Goal: Information Seeking & Learning: Learn about a topic

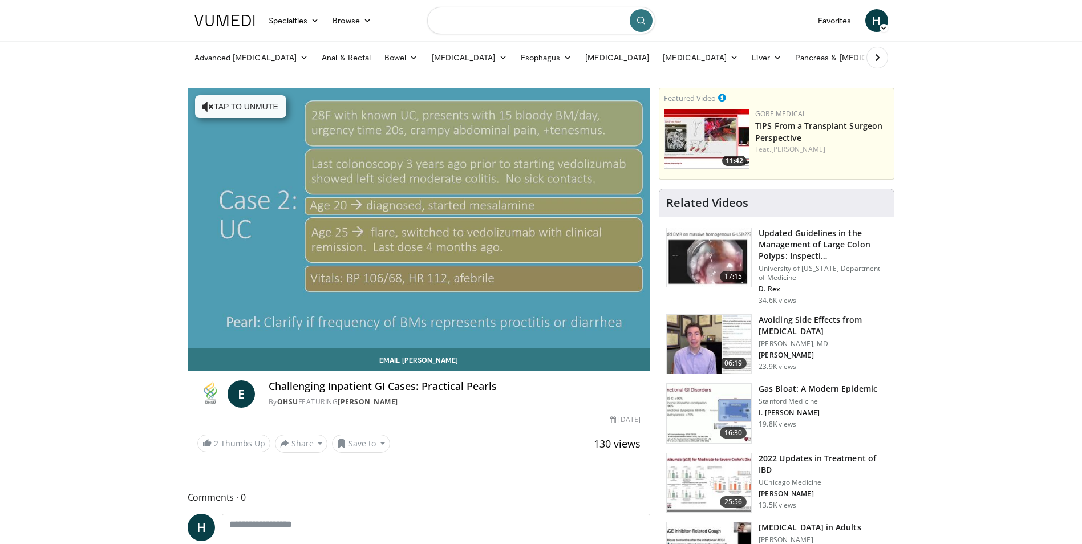
click at [513, 27] on input "Search topics, interventions" at bounding box center [541, 20] width 228 height 27
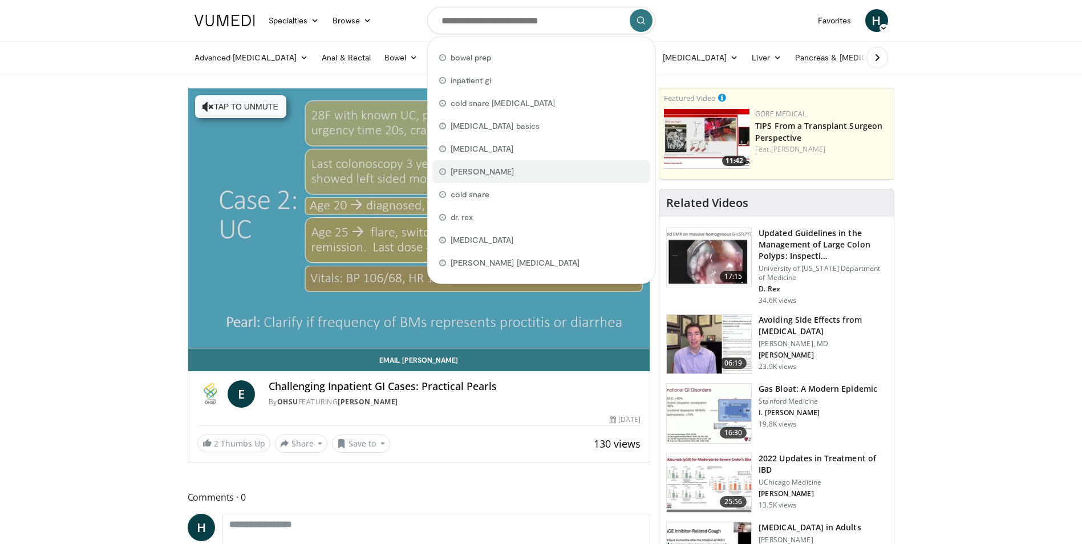
click at [497, 169] on span "[PERSON_NAME]" at bounding box center [483, 171] width 64 height 11
type input "**********"
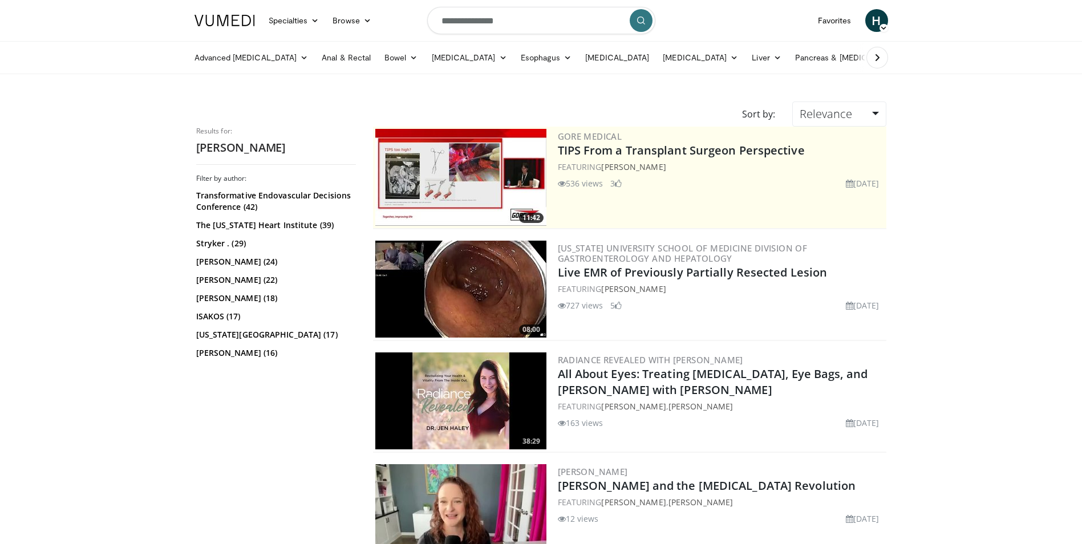
drag, startPoint x: 518, startPoint y: 13, endPoint x: 524, endPoint y: 27, distance: 15.4
click at [518, 13] on input "**********" at bounding box center [541, 20] width 228 height 27
drag, startPoint x: 526, startPoint y: 25, endPoint x: 373, endPoint y: 17, distance: 153.6
click at [373, 17] on nav "Specialties Adult & Family Medicine Allergy, Asthma, Immunology Anesthesiology …" at bounding box center [541, 20] width 707 height 41
type input "**********"
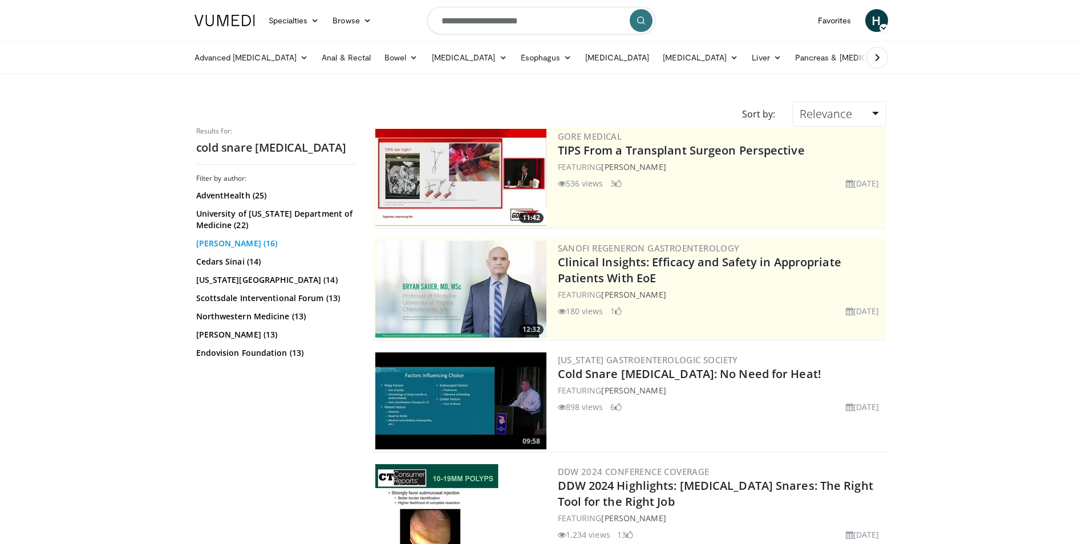
click at [243, 246] on link "Douglas Rex (16)" at bounding box center [274, 243] width 157 height 11
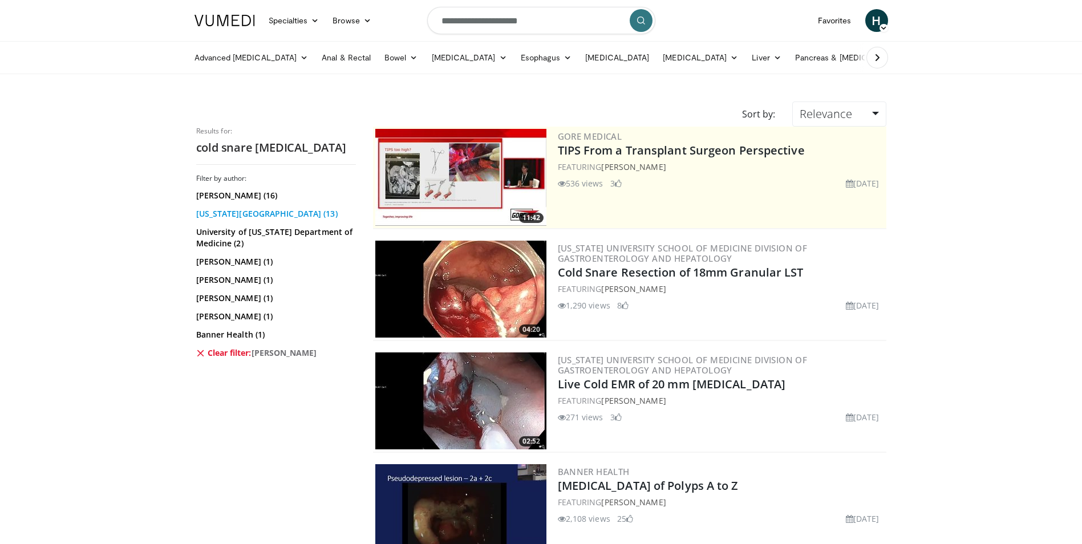
click at [241, 212] on link "Indiana University (13)" at bounding box center [274, 213] width 157 height 11
click at [234, 233] on link "University of Colorado Department of Medicine (2)" at bounding box center [274, 237] width 157 height 23
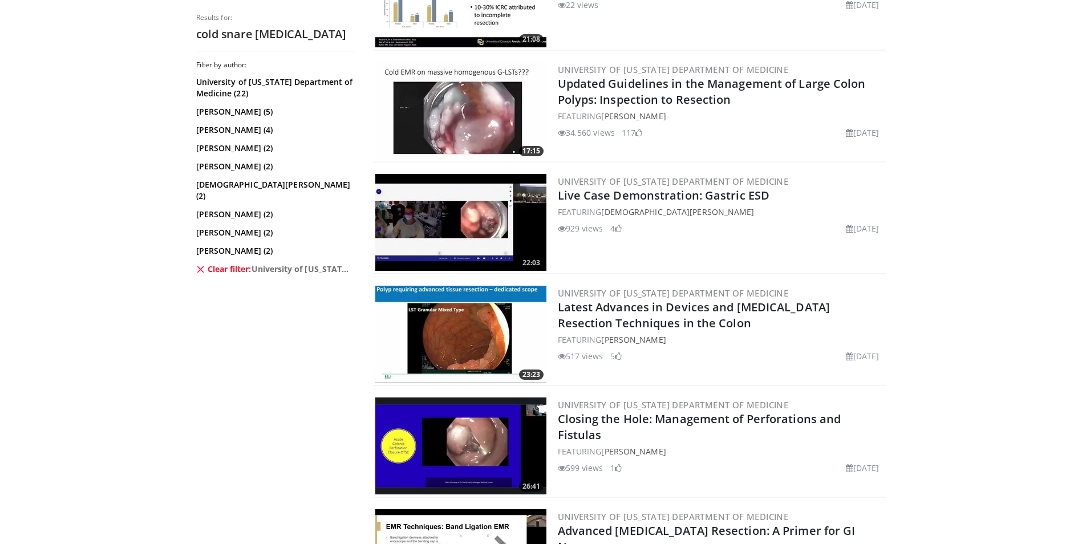
scroll to position [1540, 0]
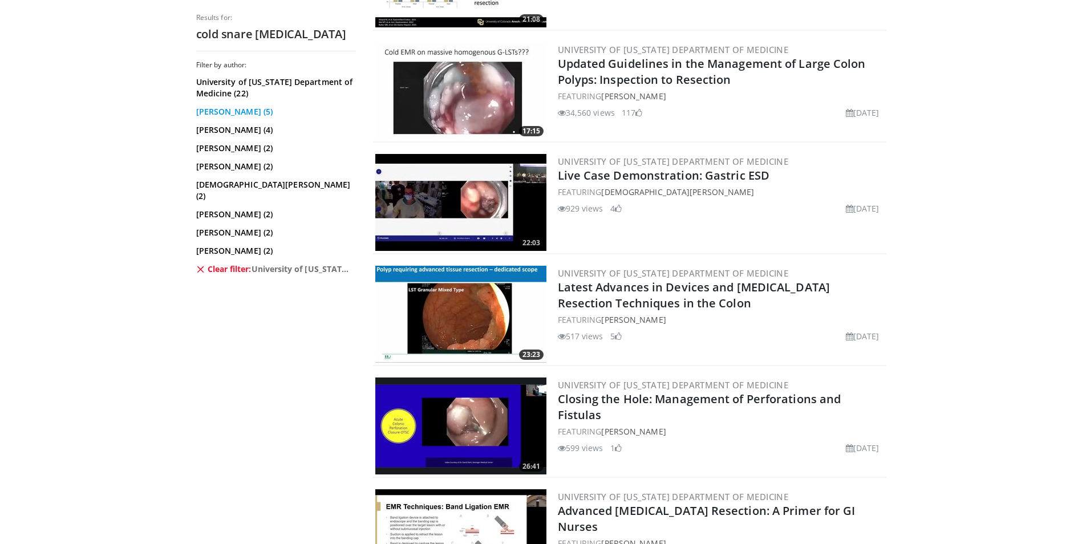
click at [240, 116] on link "[PERSON_NAME] (5)" at bounding box center [274, 111] width 157 height 11
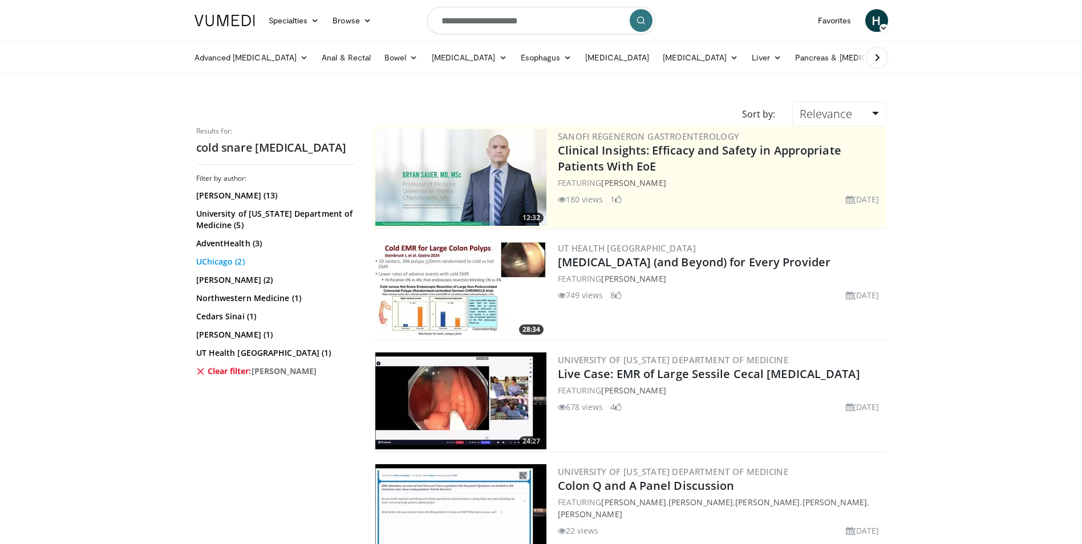
click at [236, 263] on link "UChicago (2)" at bounding box center [274, 261] width 157 height 11
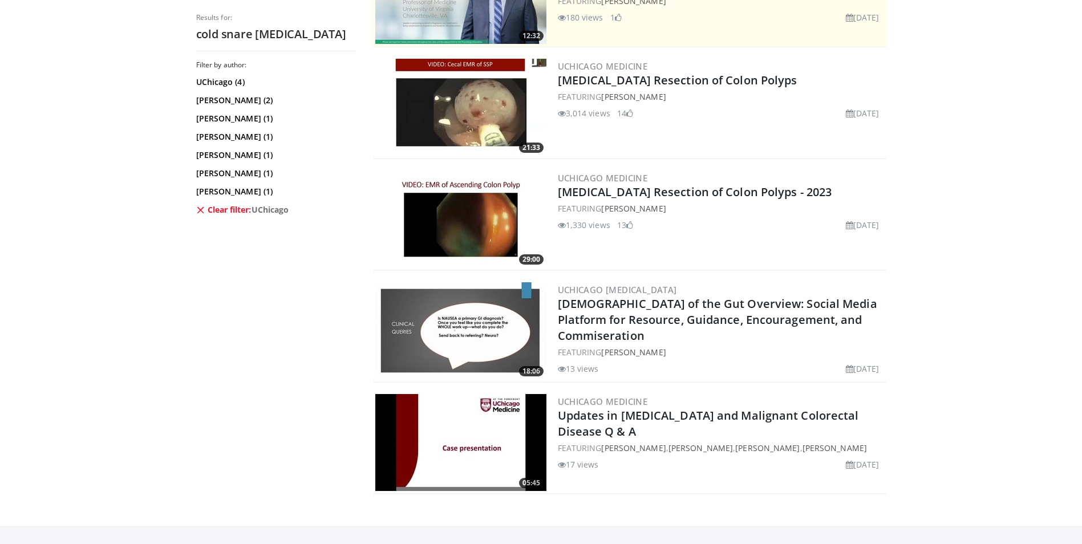
scroll to position [83, 0]
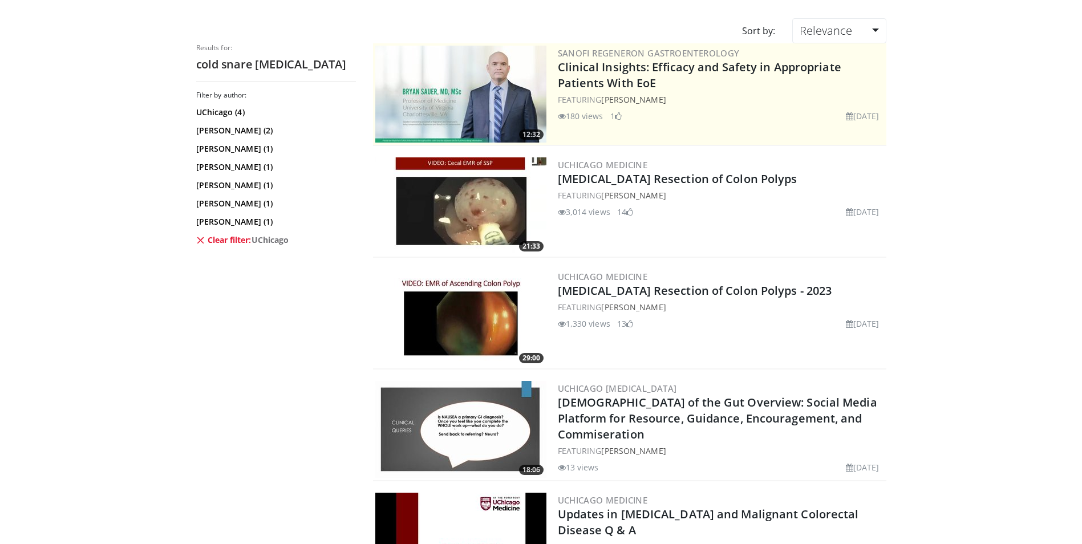
click at [227, 175] on div "UChicago (4) Uzma Siddiqui (2) Nundhini Thukkani (1) Neil Sengupta (1) Uzma D. …" at bounding box center [276, 176] width 160 height 139
click at [228, 171] on link "Neil Sengupta (1)" at bounding box center [274, 166] width 157 height 11
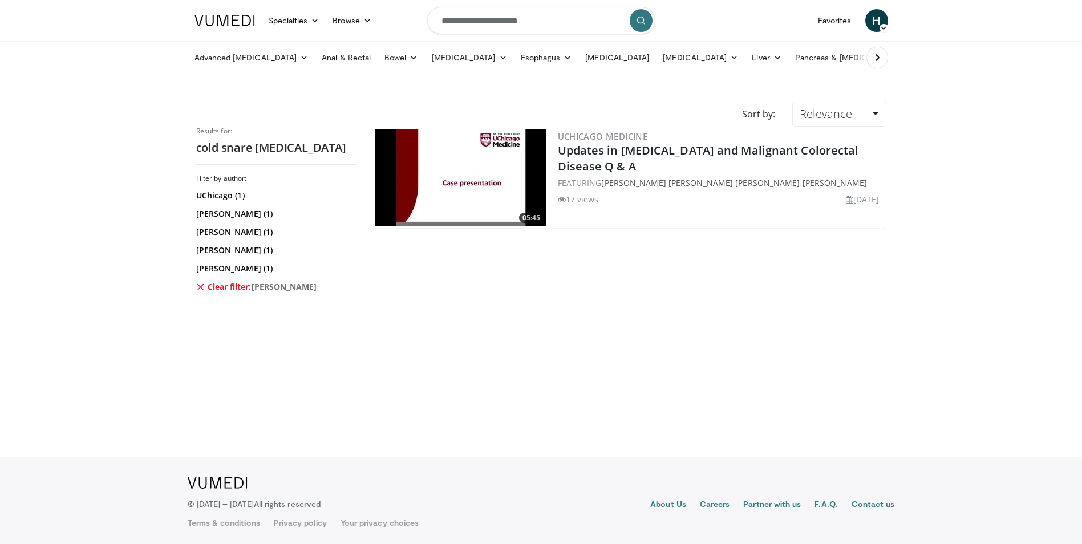
click at [581, 20] on input "**********" at bounding box center [541, 20] width 228 height 27
type input "**********"
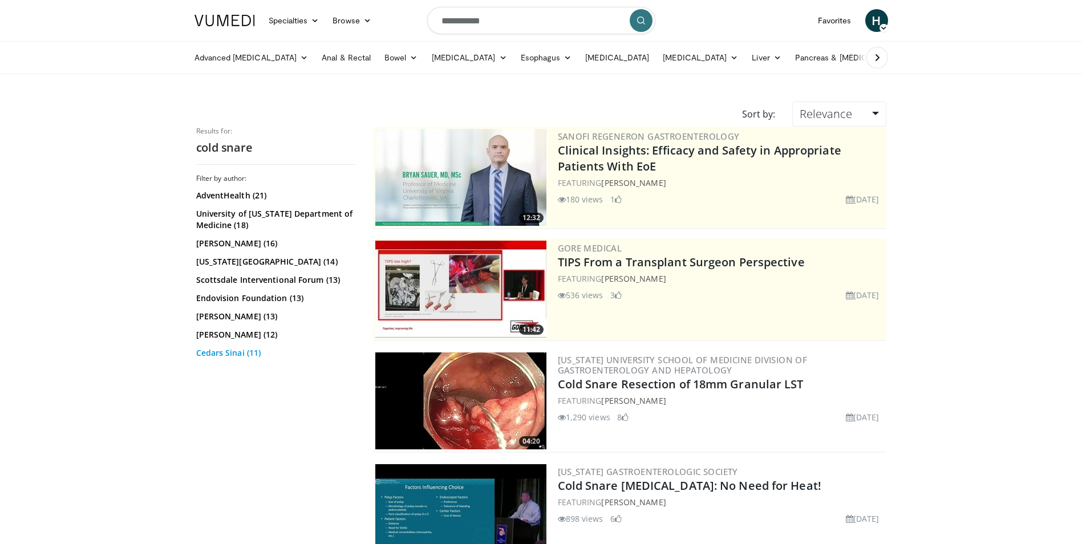
click at [239, 354] on link "Cedars Sinai (11)" at bounding box center [274, 352] width 157 height 11
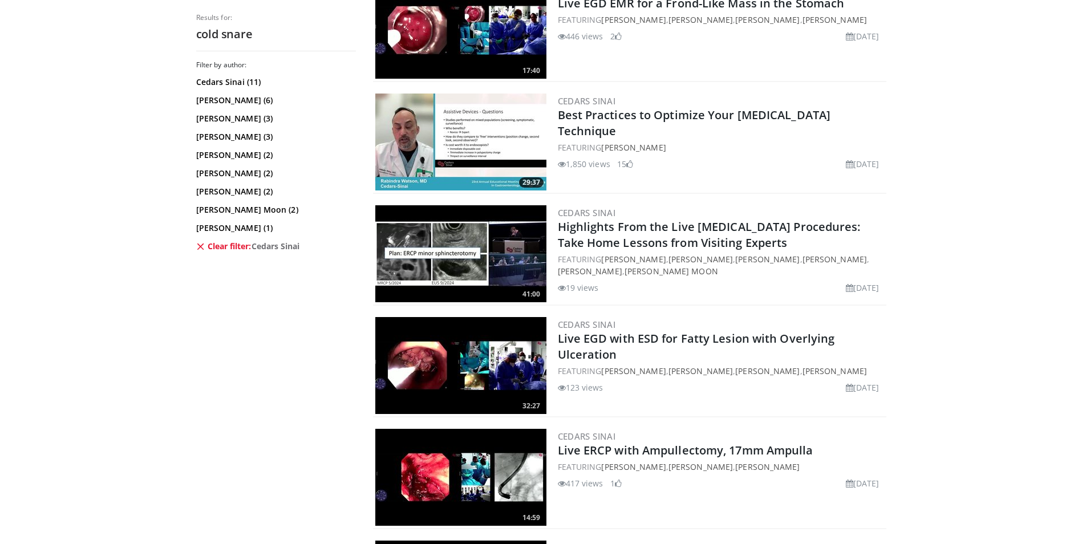
scroll to position [388, 0]
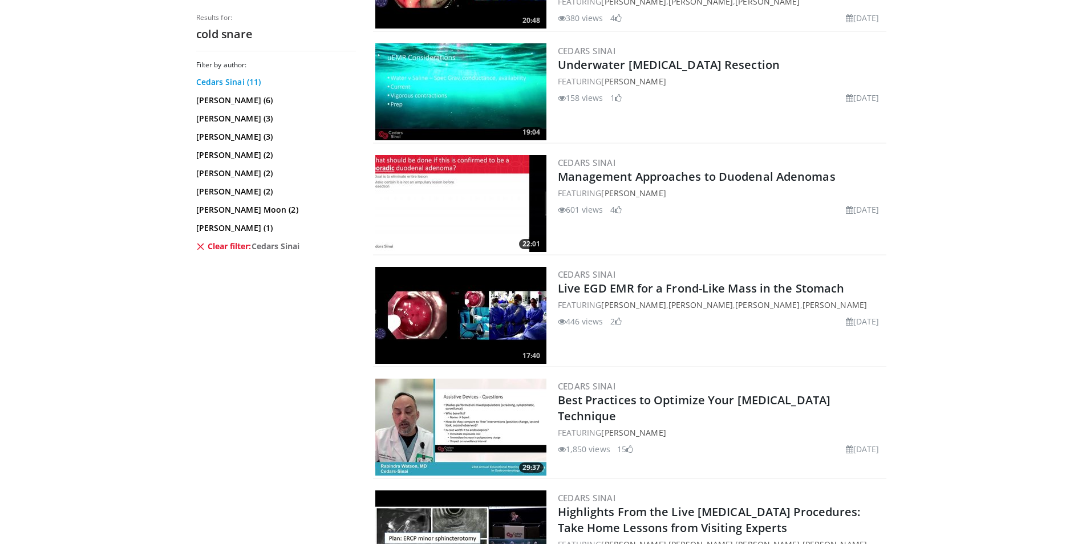
click at [220, 78] on link "Cedars Sinai (11)" at bounding box center [274, 81] width 157 height 11
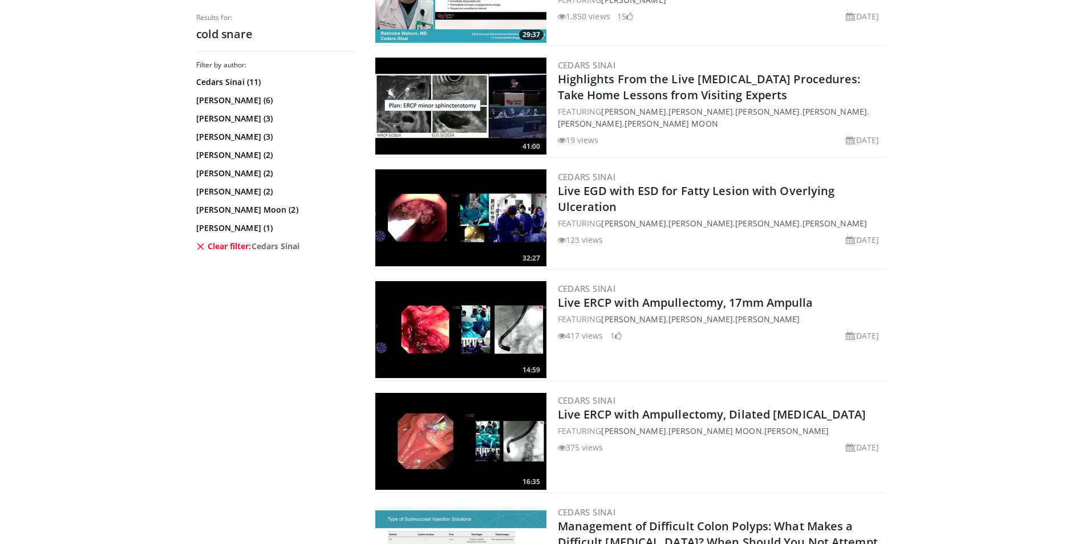
scroll to position [708, 0]
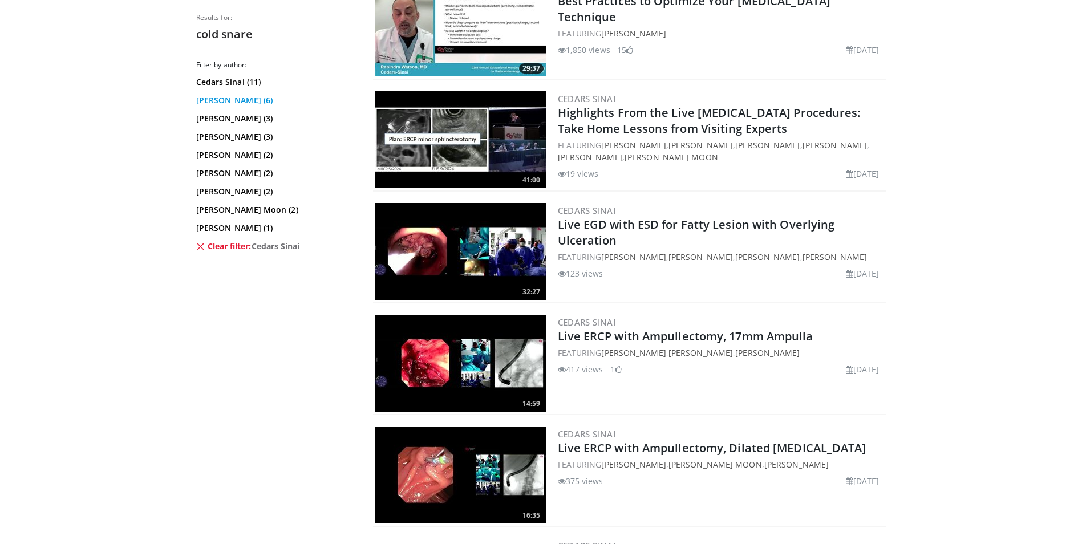
click at [239, 106] on link "[PERSON_NAME] (6)" at bounding box center [274, 100] width 157 height 11
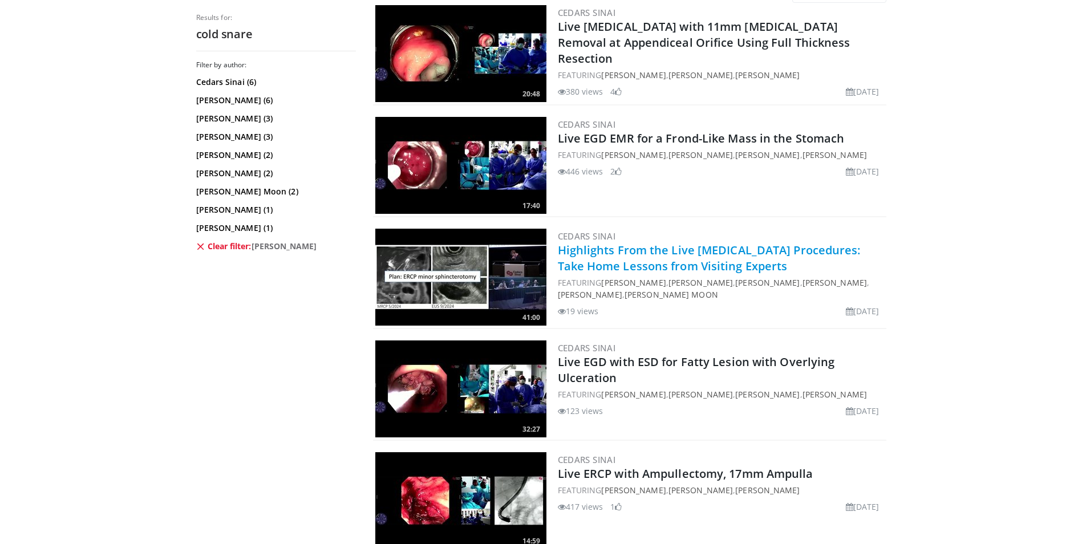
scroll to position [228, 0]
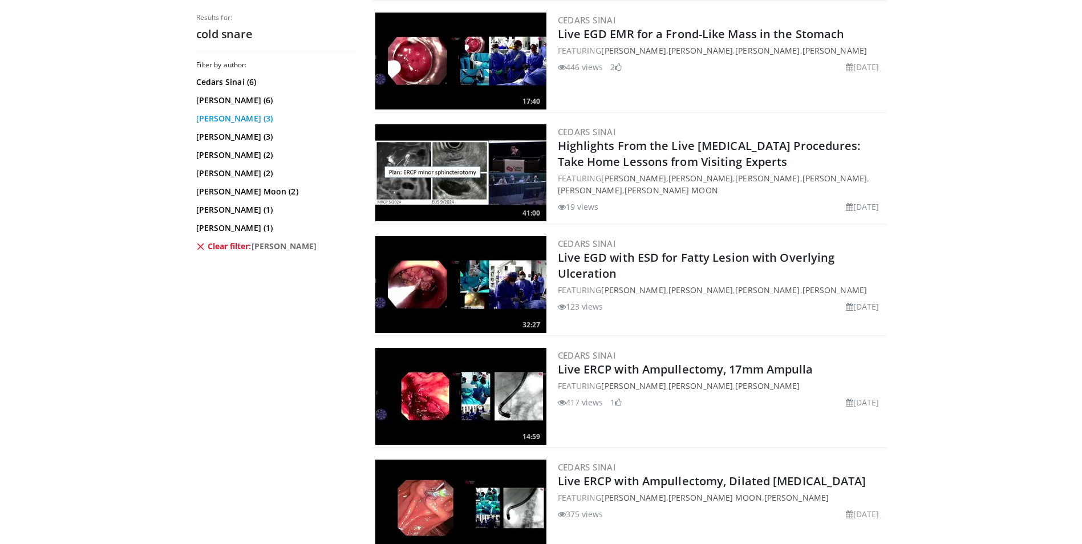
click at [242, 119] on link "Mihir S. Wagh (3)" at bounding box center [274, 118] width 157 height 11
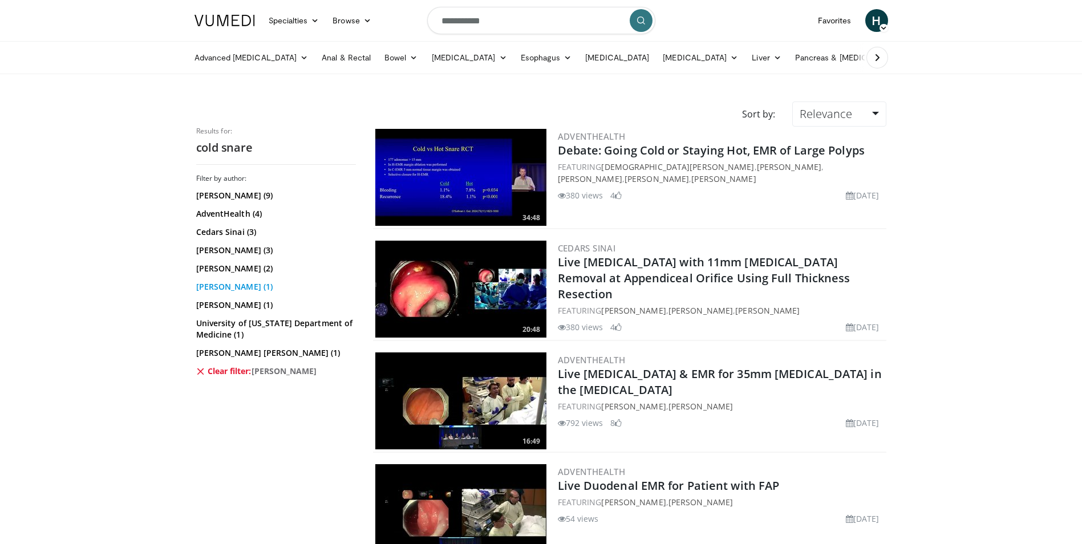
click at [222, 289] on link "Douglas Rex (1)" at bounding box center [274, 286] width 157 height 11
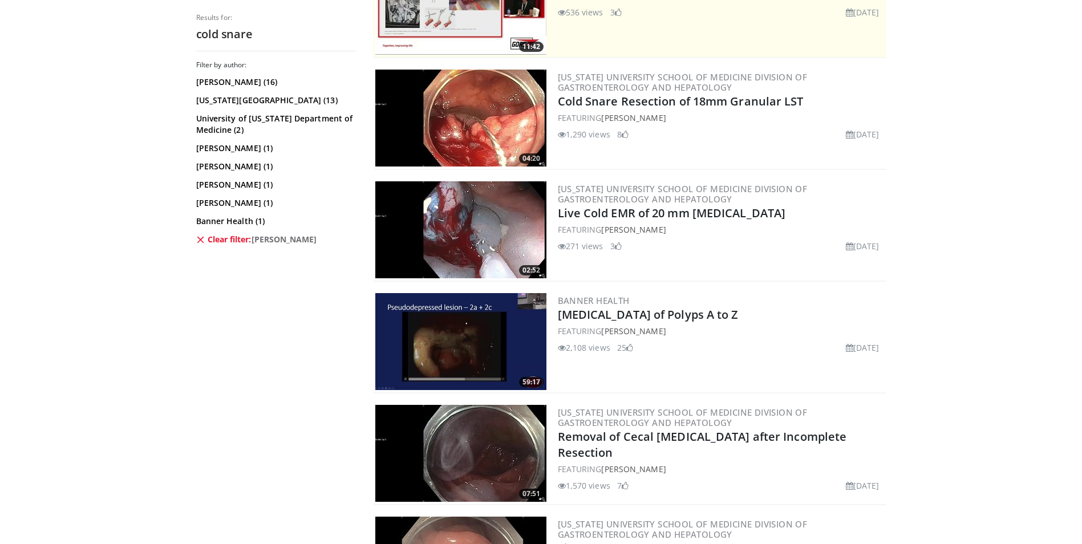
scroll to position [228, 0]
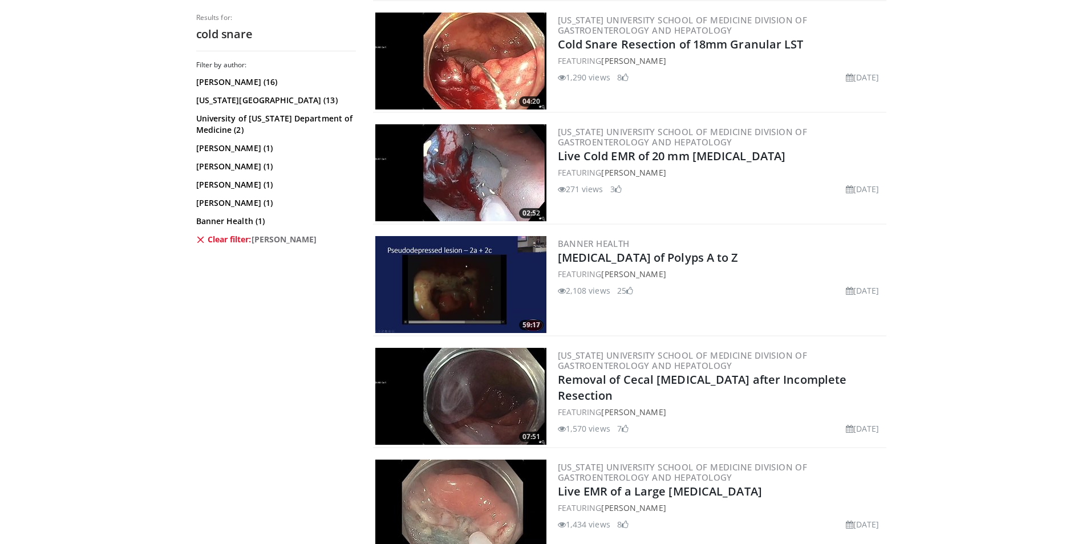
click at [471, 260] on img at bounding box center [460, 284] width 171 height 97
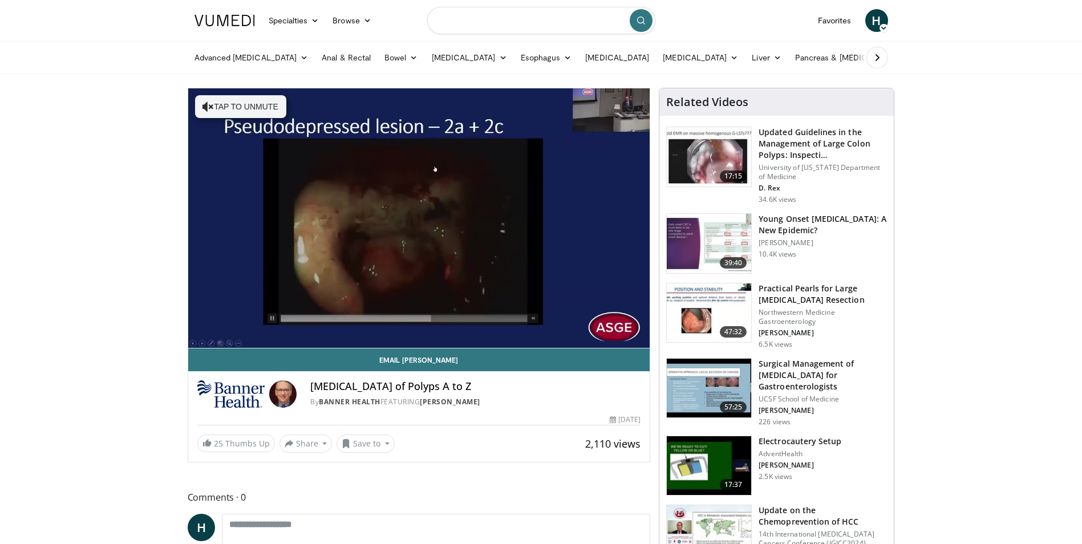
click at [563, 25] on input "Search topics, interventions" at bounding box center [541, 20] width 228 height 27
type input "**********"
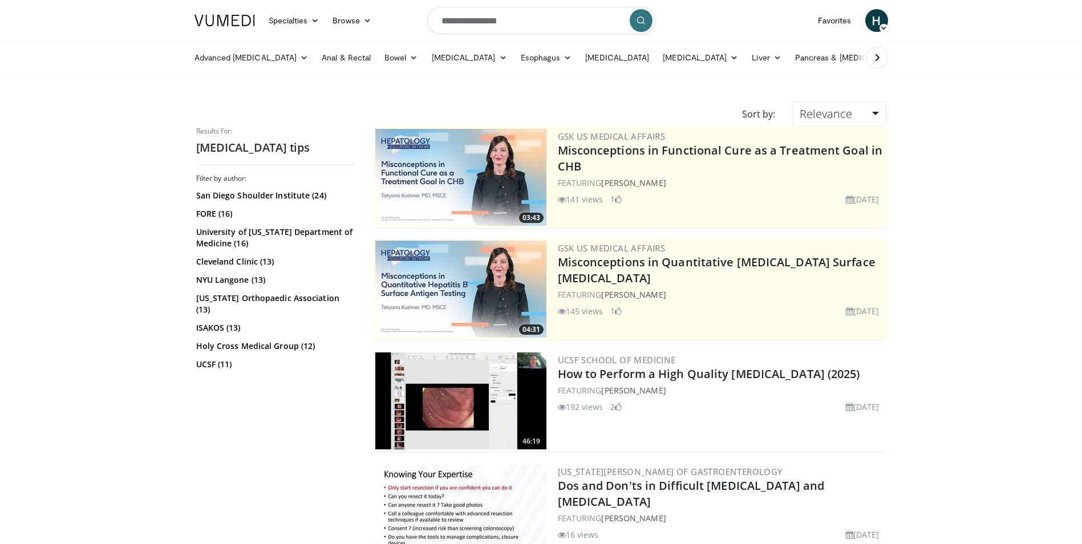
click at [459, 417] on img at bounding box center [460, 400] width 171 height 97
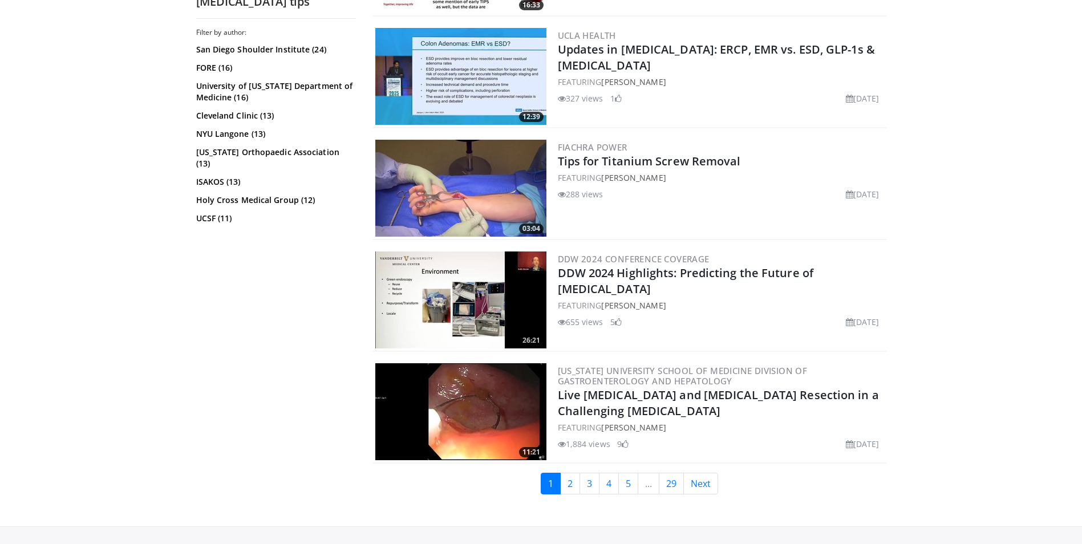
scroll to position [2566, 0]
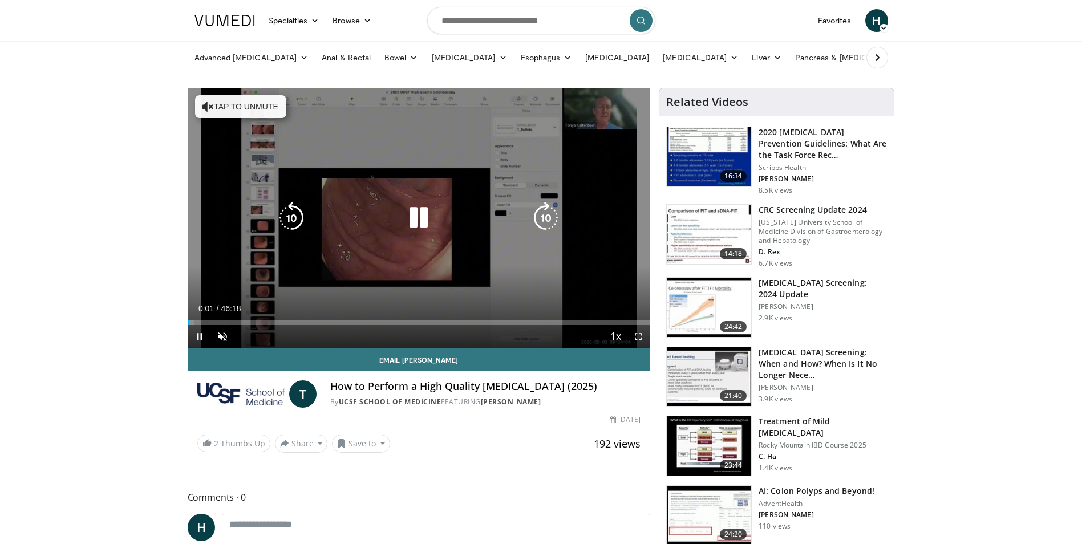
click at [551, 216] on icon "Video Player" at bounding box center [546, 218] width 32 height 32
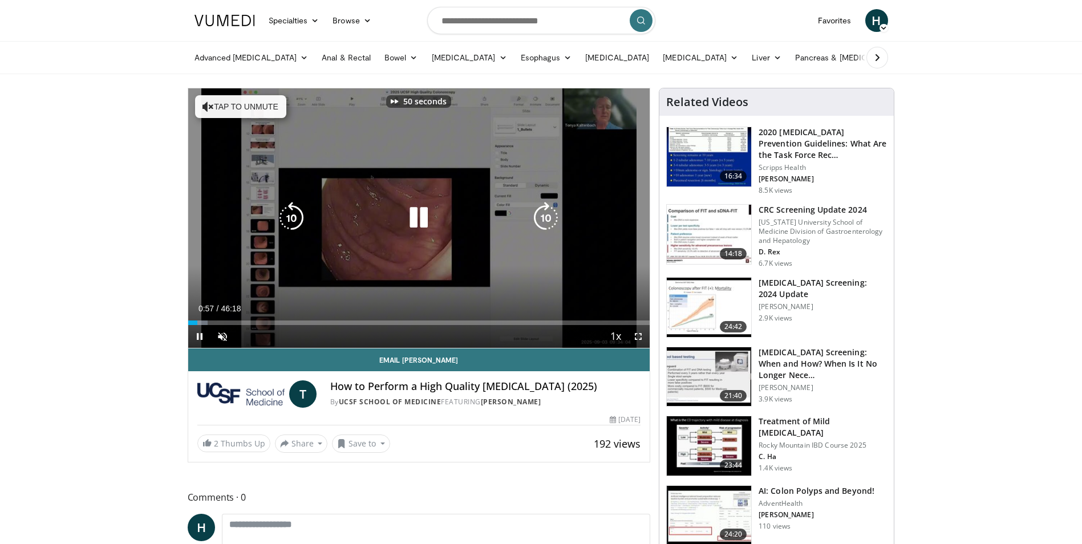
click at [287, 221] on icon "Video Player" at bounding box center [291, 218] width 32 height 32
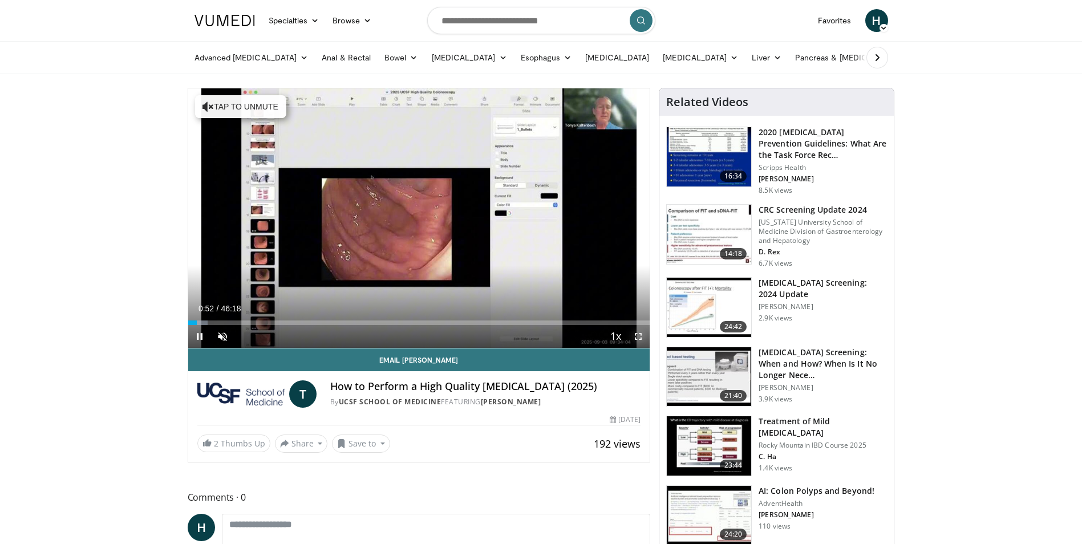
click at [636, 339] on span "Video Player" at bounding box center [638, 336] width 23 height 23
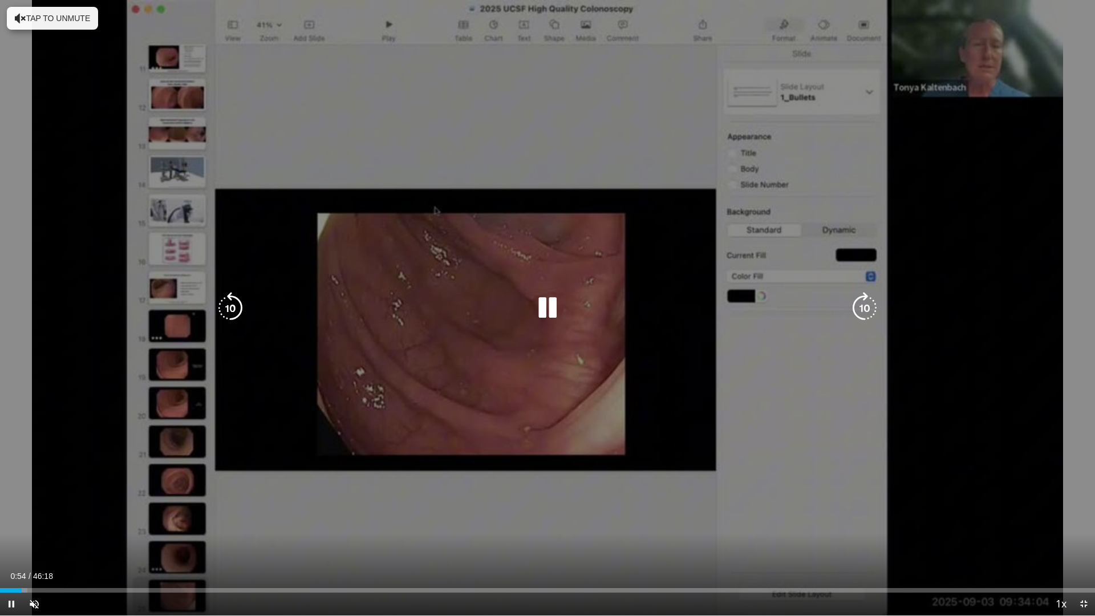
click at [866, 309] on icon "Video Player" at bounding box center [865, 308] width 32 height 32
click at [861, 307] on icon "Video Player" at bounding box center [865, 308] width 32 height 32
click at [863, 307] on icon "Video Player" at bounding box center [865, 308] width 32 height 32
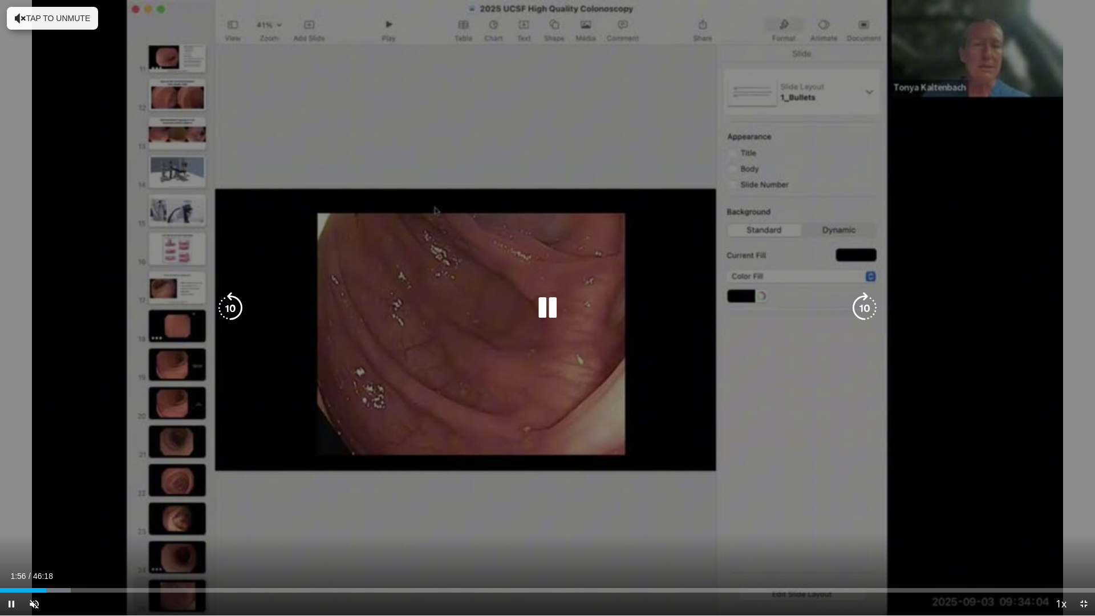
click at [878, 314] on icon "Video Player" at bounding box center [865, 308] width 32 height 32
click at [870, 311] on icon "Video Player" at bounding box center [865, 308] width 32 height 32
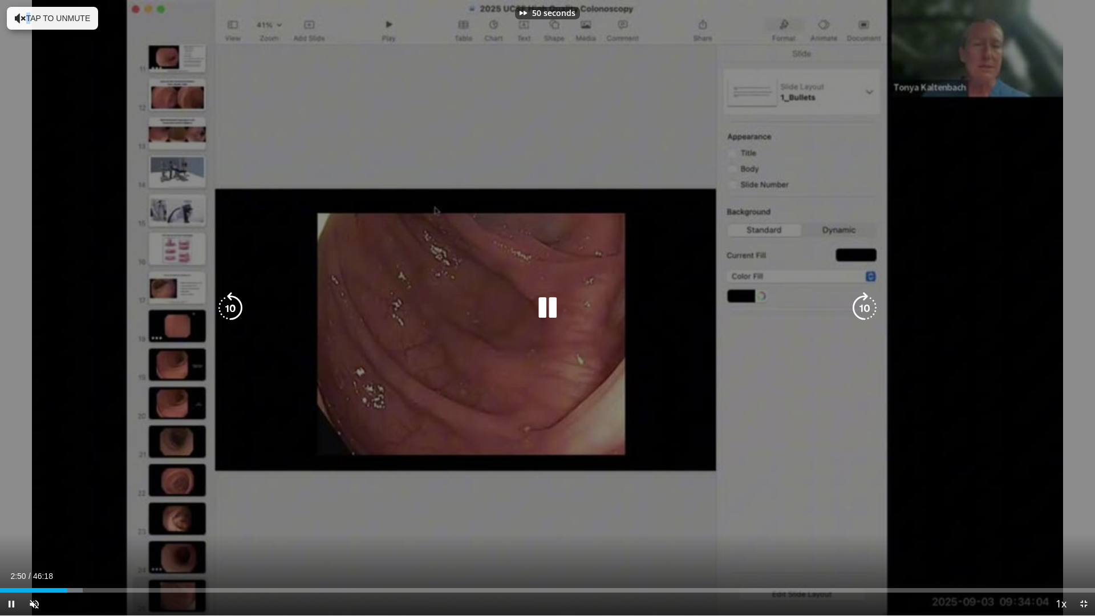
click at [870, 311] on icon "Video Player" at bounding box center [865, 308] width 32 height 32
click at [867, 310] on icon "Video Player" at bounding box center [865, 308] width 32 height 32
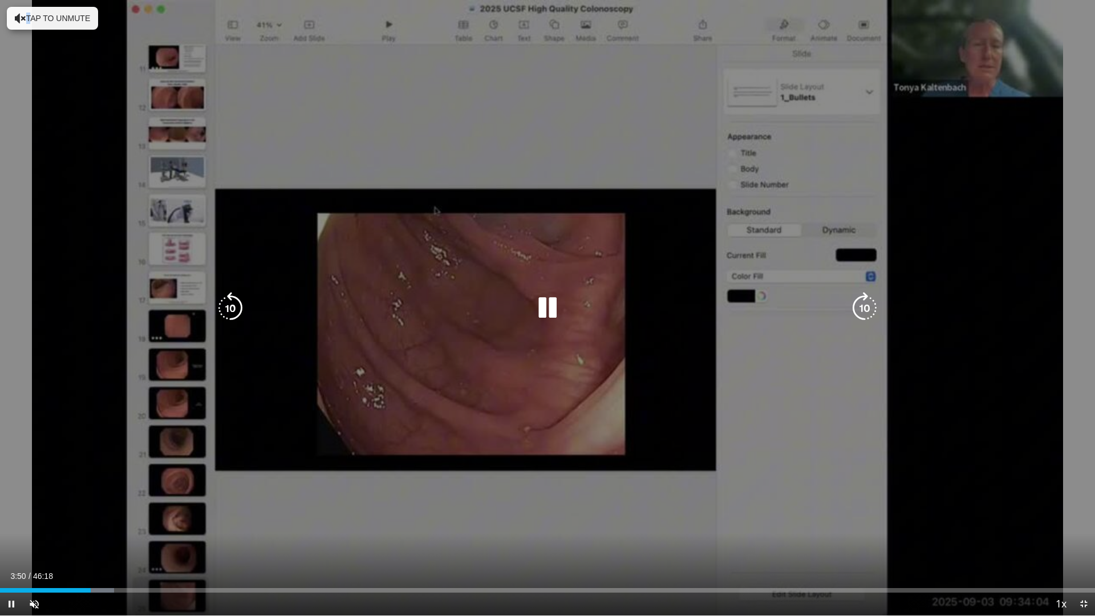
click at [871, 310] on icon "Video Player" at bounding box center [865, 308] width 32 height 32
click at [870, 310] on icon "Video Player" at bounding box center [865, 308] width 32 height 32
click at [868, 310] on icon "Video Player" at bounding box center [865, 308] width 32 height 32
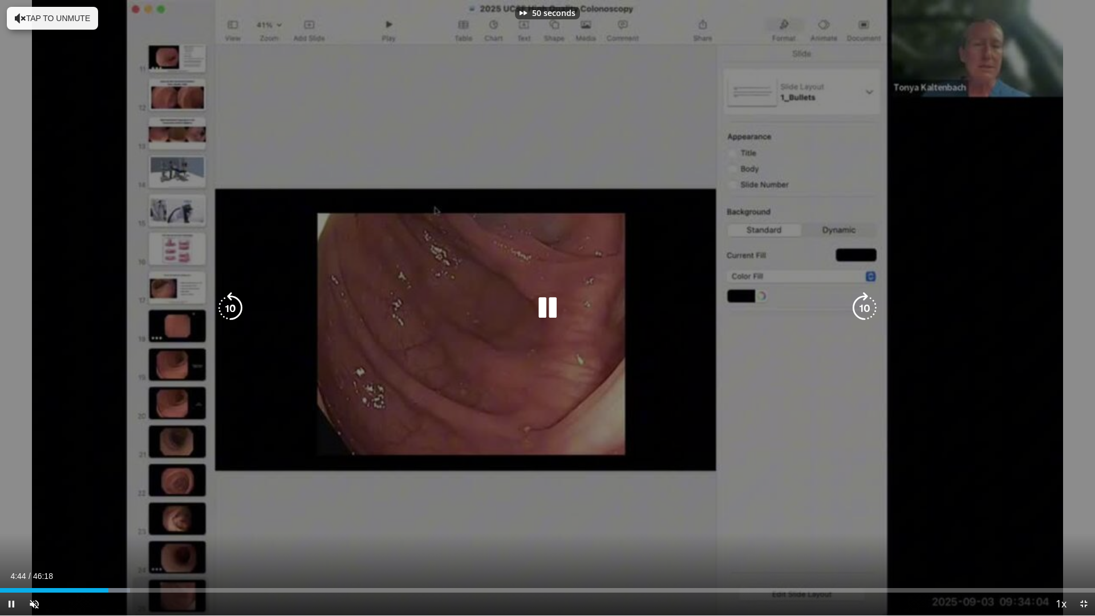
click at [867, 310] on icon "Video Player" at bounding box center [865, 308] width 32 height 32
click at [866, 310] on icon "Video Player" at bounding box center [865, 308] width 32 height 32
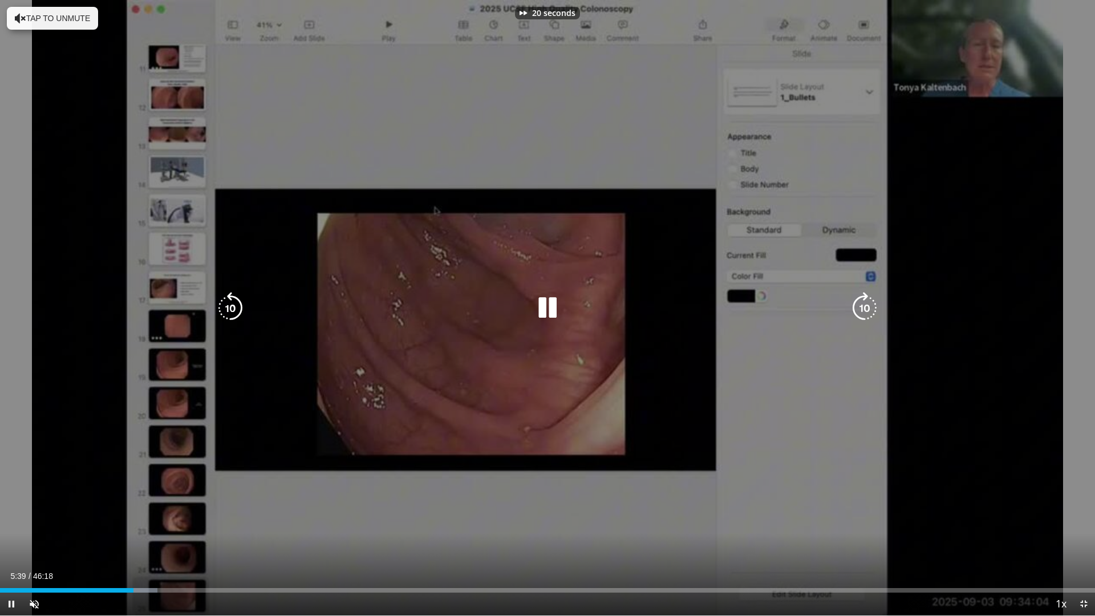
drag, startPoint x: 866, startPoint y: 310, endPoint x: 877, endPoint y: 343, distance: 35.2
click at [877, 343] on div "20 seconds Tap to unmute" at bounding box center [547, 307] width 1095 height 615
click at [866, 298] on icon "Video Player" at bounding box center [865, 308] width 32 height 32
click at [867, 304] on icon "Video Player" at bounding box center [865, 308] width 32 height 32
click at [865, 310] on icon "Video Player" at bounding box center [865, 308] width 32 height 32
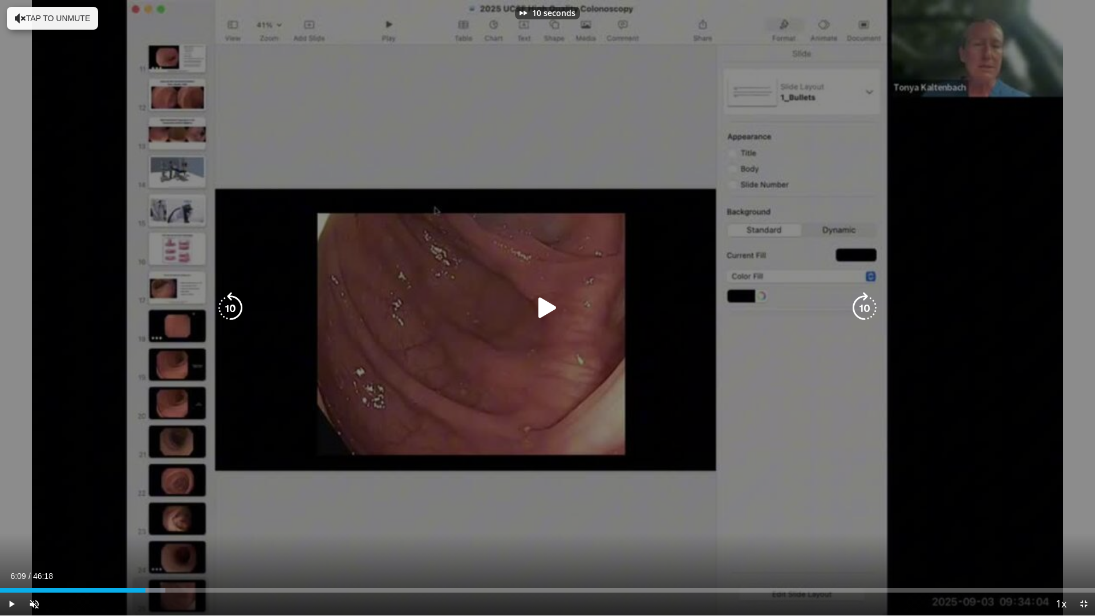
click at [865, 310] on icon "Video Player" at bounding box center [865, 308] width 32 height 32
click at [865, 310] on div "30 seconds Tap to unmute" at bounding box center [547, 307] width 1095 height 615
click at [865, 310] on icon "Video Player" at bounding box center [865, 308] width 32 height 32
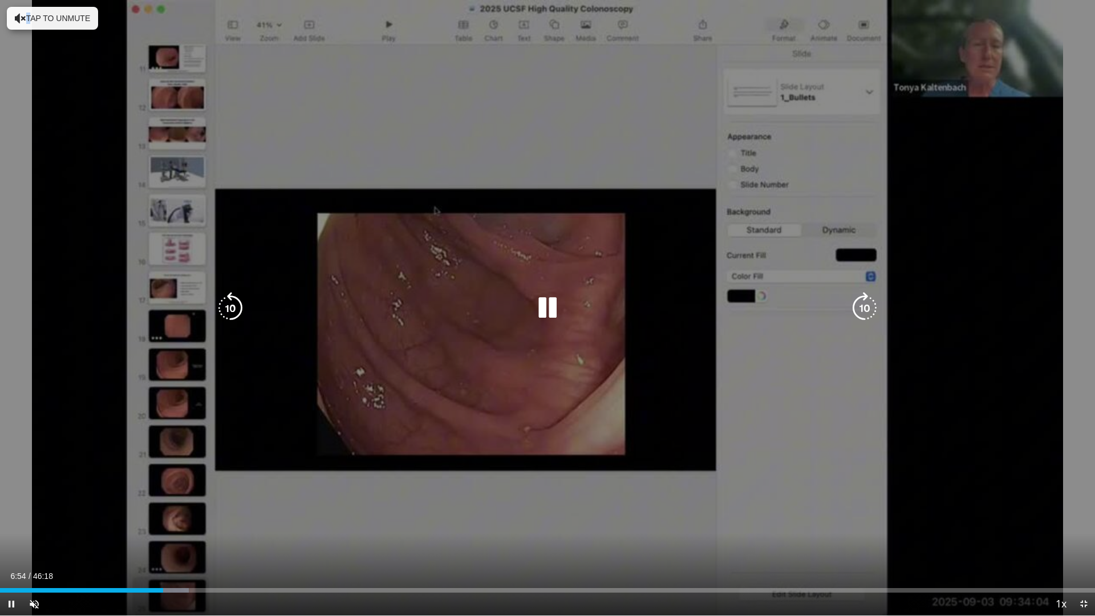
click at [870, 306] on icon "Video Player" at bounding box center [865, 308] width 32 height 32
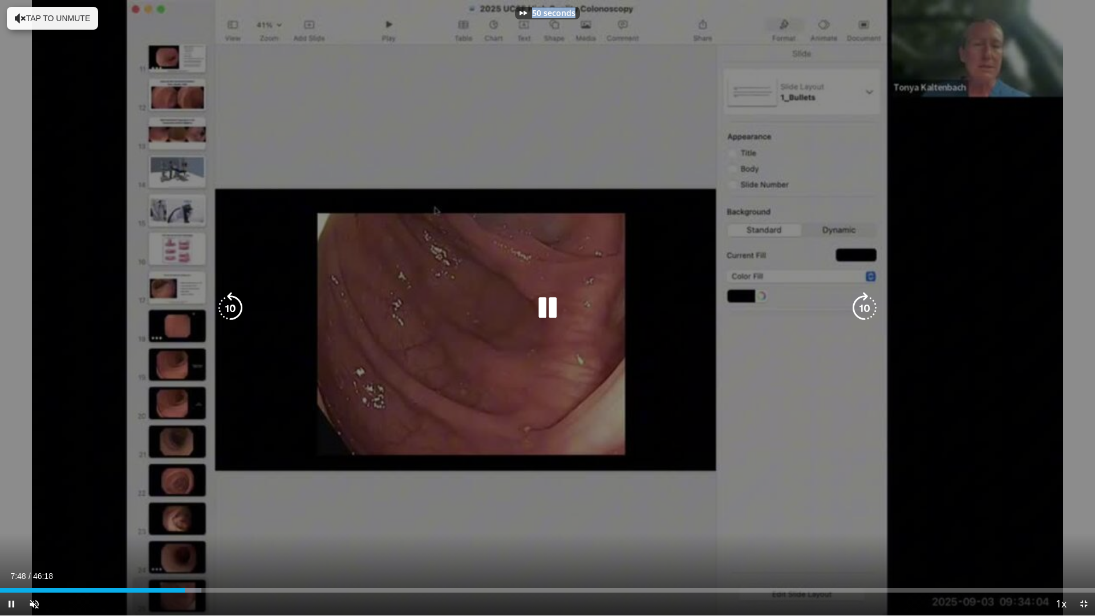
click at [870, 306] on div "50 seconds Tap to unmute" at bounding box center [547, 307] width 1095 height 615
click at [870, 306] on icon "Video Player" at bounding box center [865, 308] width 32 height 32
click at [866, 306] on icon "Video Player" at bounding box center [865, 308] width 32 height 32
click at [865, 306] on icon "Video Player" at bounding box center [865, 308] width 32 height 32
click at [866, 314] on icon "Video Player" at bounding box center [865, 308] width 32 height 32
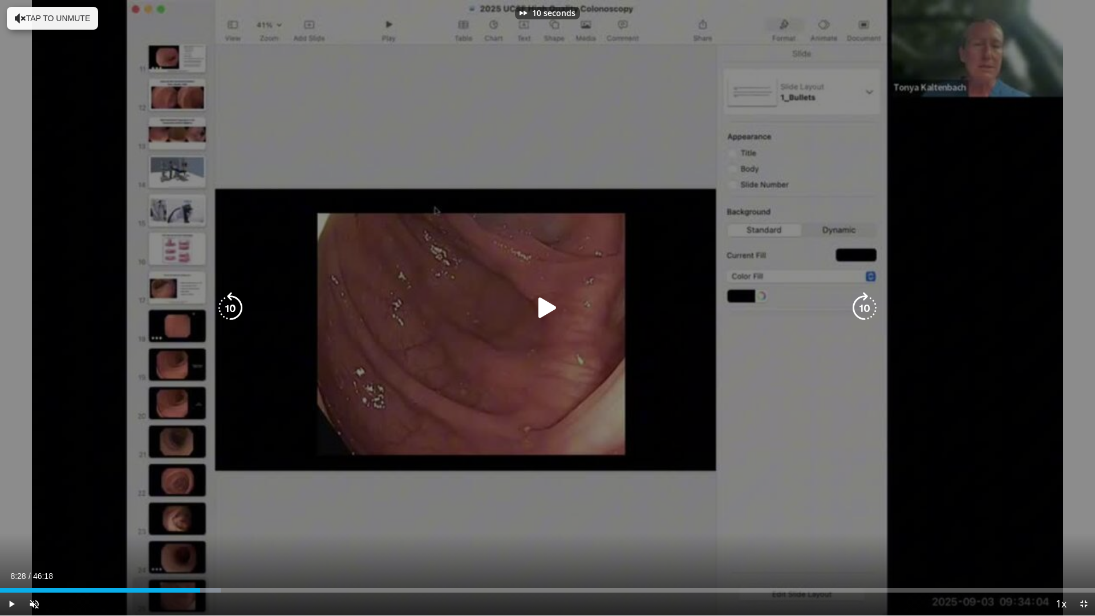
click at [866, 314] on icon "Video Player" at bounding box center [865, 308] width 32 height 32
click at [866, 314] on div "50 seconds Tap to unmute" at bounding box center [547, 307] width 1095 height 615
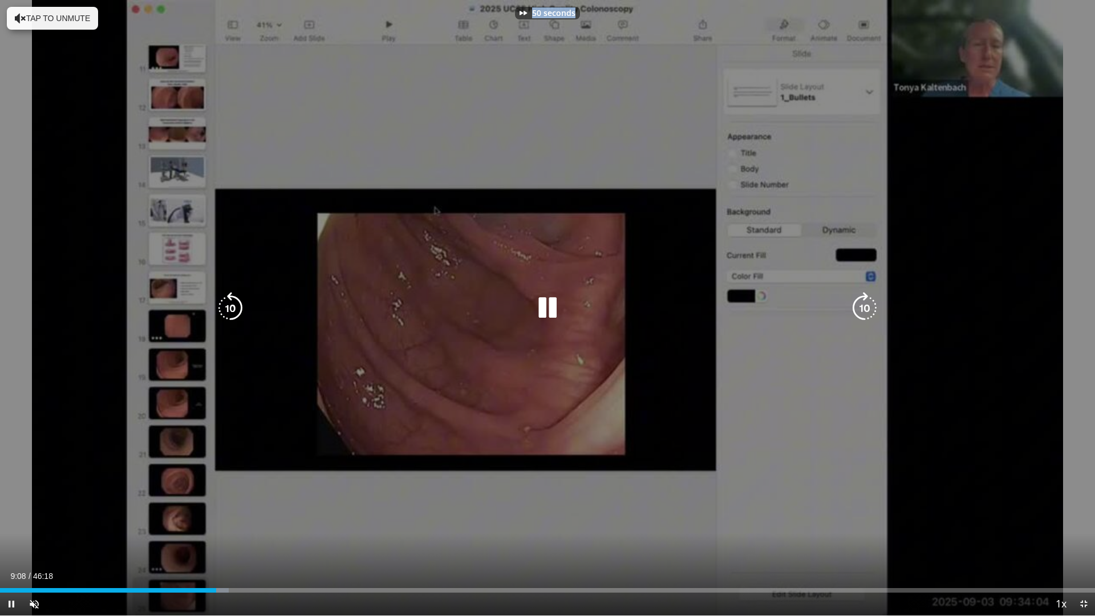
click at [866, 314] on div "50 seconds Tap to unmute" at bounding box center [547, 307] width 1095 height 615
click at [866, 314] on icon "Video Player" at bounding box center [865, 308] width 32 height 32
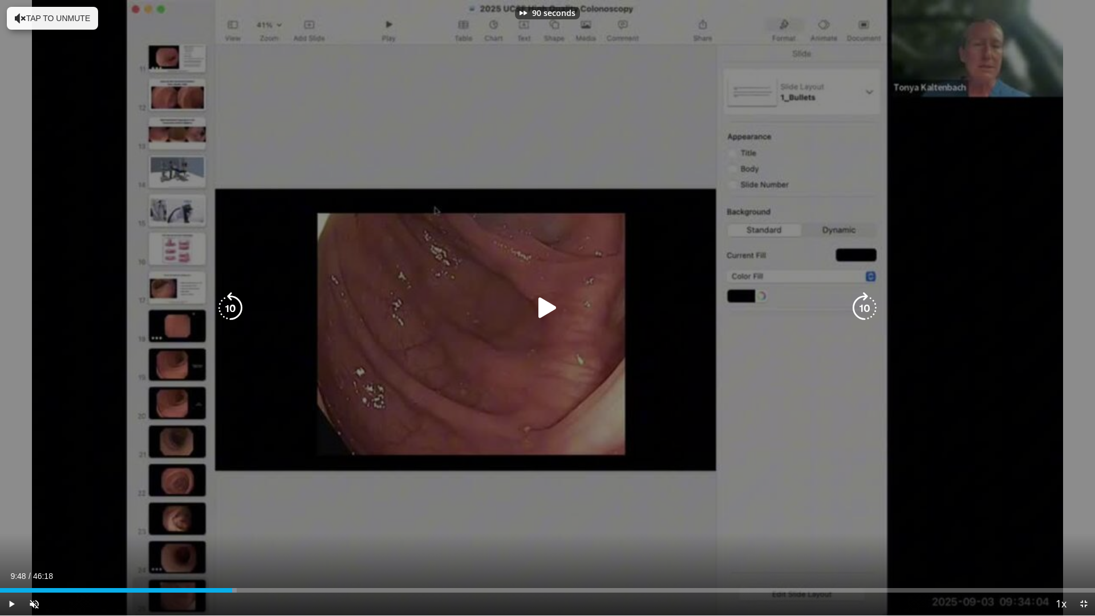
click at [866, 314] on icon "Video Player" at bounding box center [865, 308] width 32 height 32
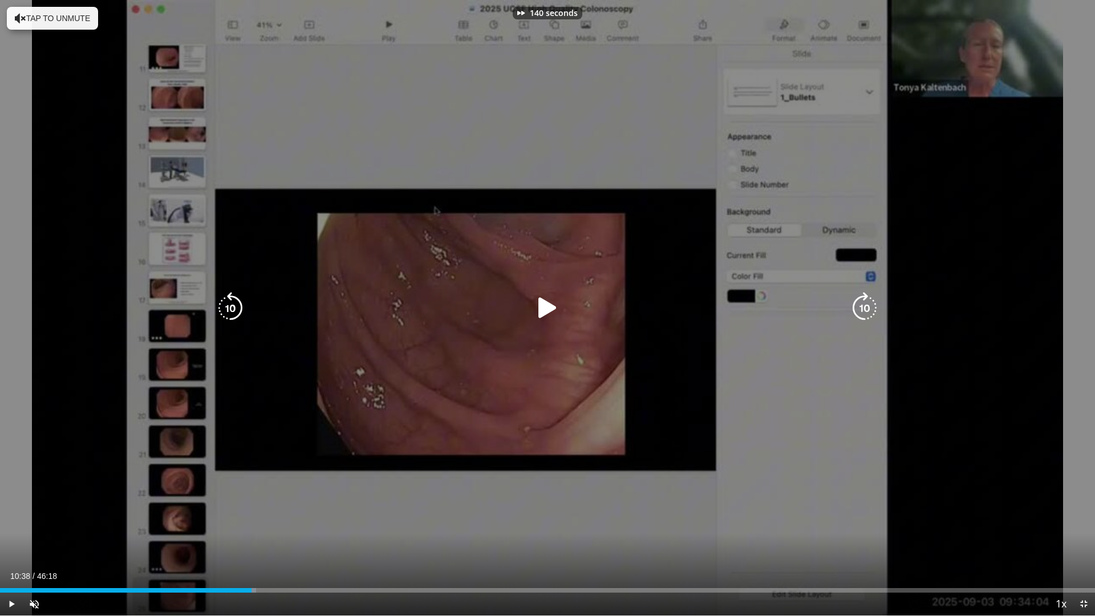
click at [865, 310] on icon "Video Player" at bounding box center [865, 308] width 32 height 32
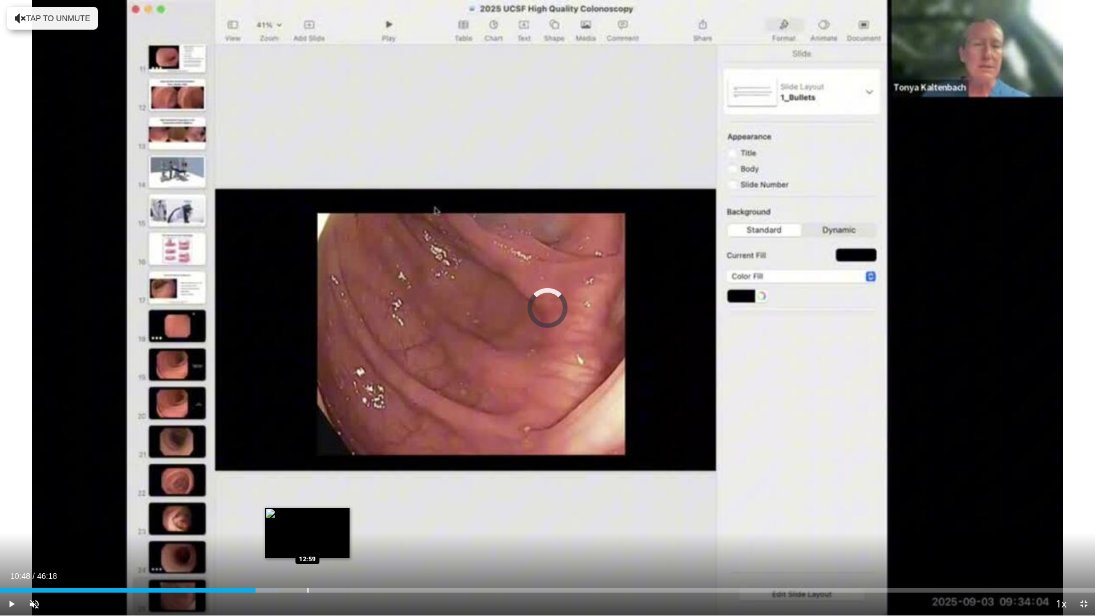
click at [309, 544] on div "Loaded : 25.51% 10:48 12:59" at bounding box center [547, 587] width 1095 height 11
click at [327, 544] on div "Loaded : 30.23% 13:50 13:49" at bounding box center [547, 587] width 1095 height 11
click at [344, 544] on div "Loaded : 31.31% 13:50 14:32" at bounding box center [547, 587] width 1095 height 11
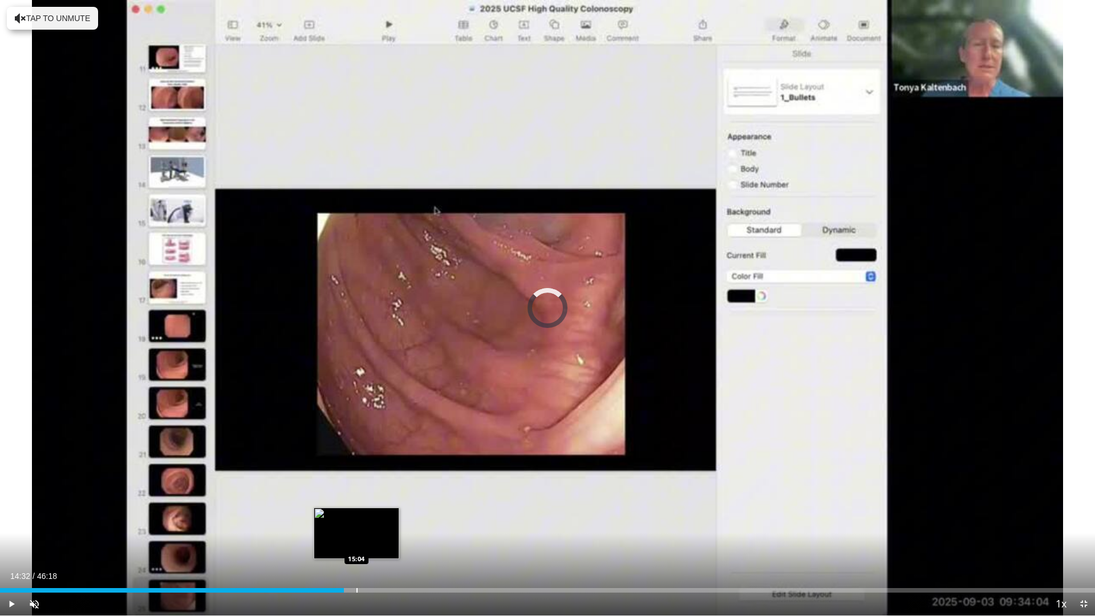
click at [356, 544] on div "Loaded : 0.00% 14:32 15:04" at bounding box center [547, 587] width 1095 height 11
click at [360, 544] on div "Loaded : 33.11% 15:04 15:13" at bounding box center [547, 587] width 1095 height 11
click at [366, 544] on div "Loaded : 33.83% 15:13 15:29" at bounding box center [547, 587] width 1095 height 11
click at [371, 544] on div "Progress Bar" at bounding box center [371, 590] width 1 height 5
click at [378, 544] on div "Progress Bar" at bounding box center [378, 590] width 1 height 5
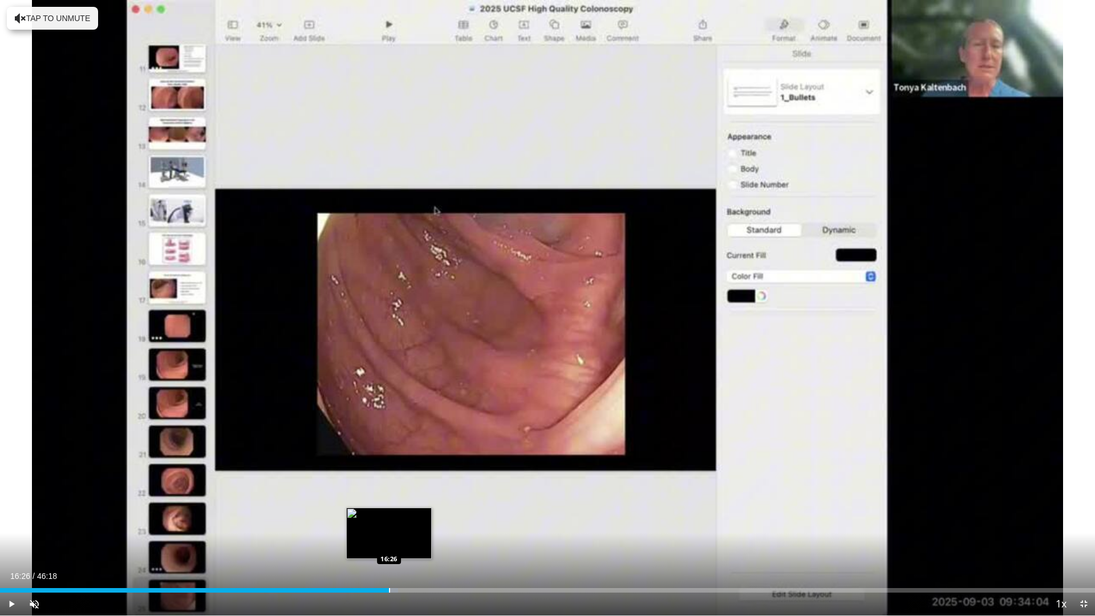
click at [389, 544] on div "Loaded : 36.35% 15:57 16:26" at bounding box center [547, 587] width 1095 height 11
click at [395, 544] on div "Progress Bar" at bounding box center [395, 590] width 1 height 5
click at [408, 544] on div "Progress Bar" at bounding box center [408, 590] width 1 height 5
click at [421, 544] on div "Progress Bar" at bounding box center [420, 590] width 1 height 5
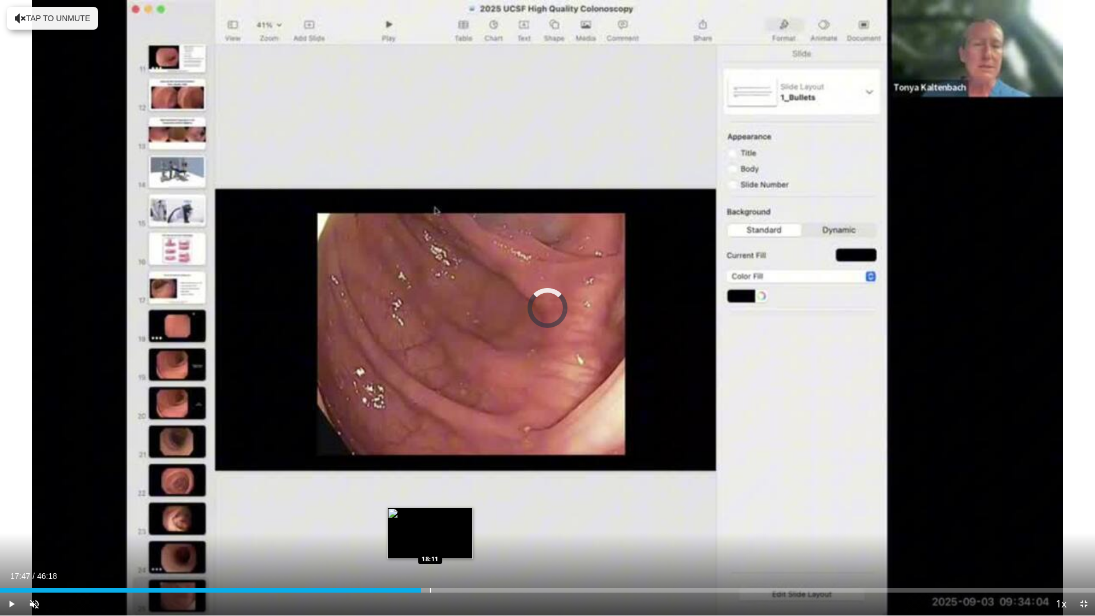
click at [430, 544] on div "Progress Bar" at bounding box center [430, 590] width 1 height 5
click at [436, 544] on div "Progress Bar" at bounding box center [436, 590] width 1 height 5
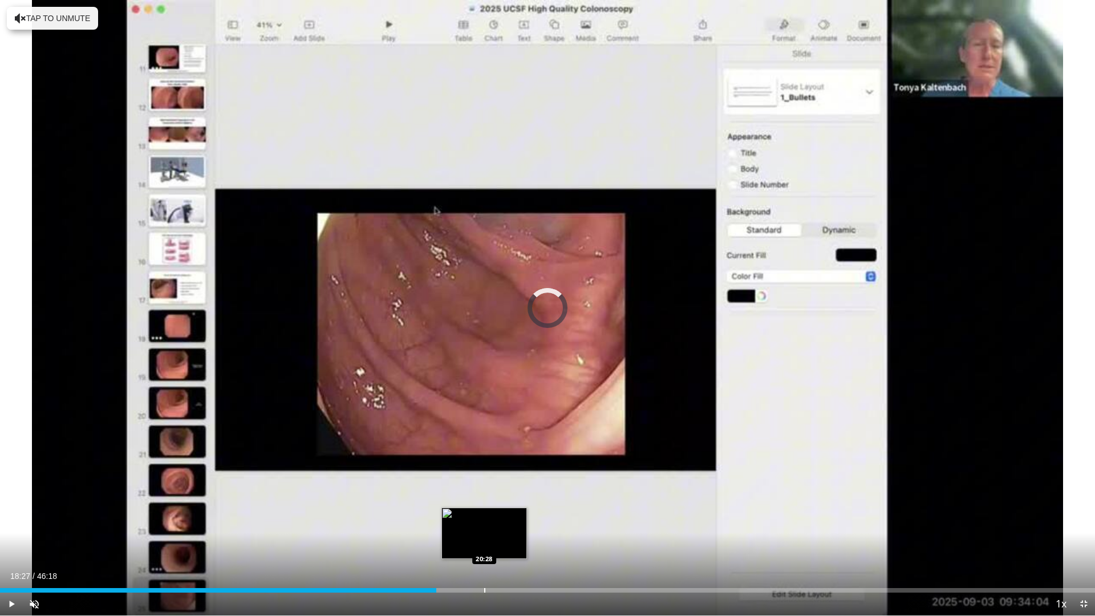
click at [484, 544] on div "Progress Bar" at bounding box center [484, 590] width 1 height 5
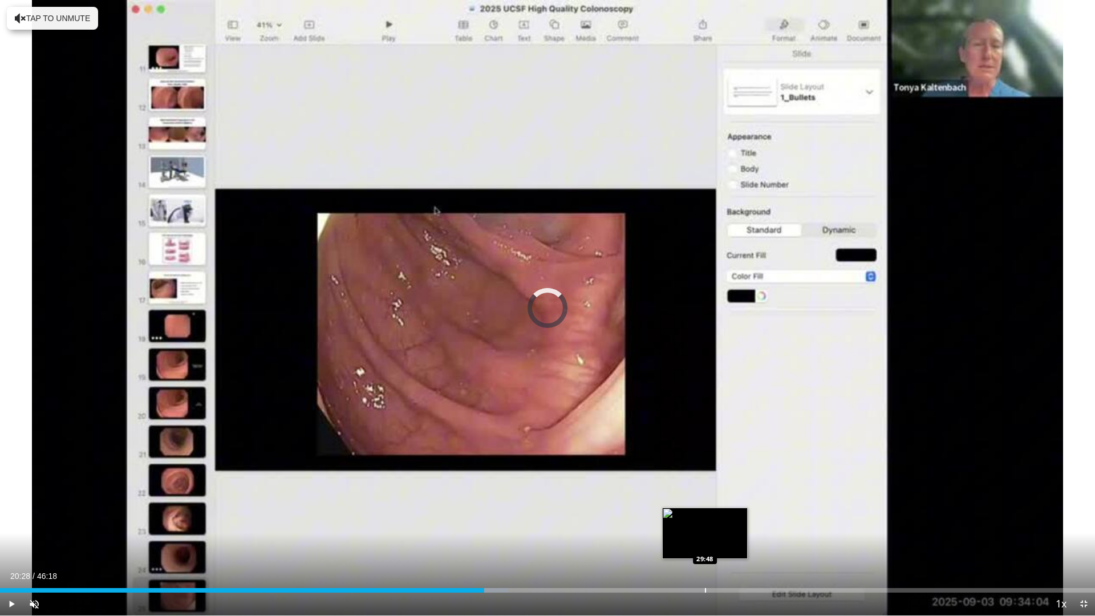
click at [705, 544] on div "Progress Bar" at bounding box center [705, 590] width 1 height 5
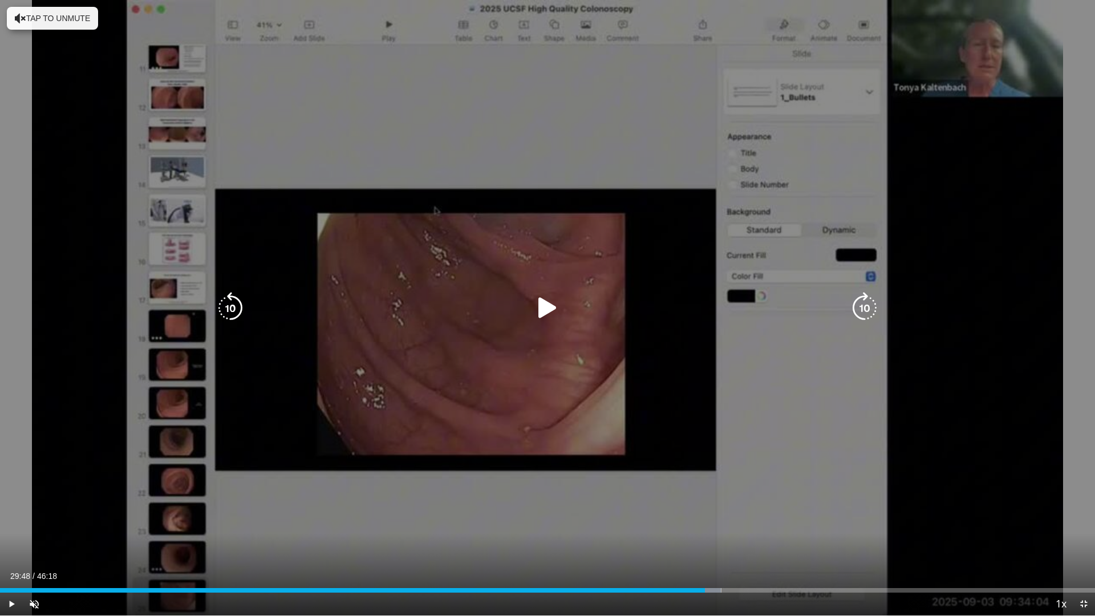
click at [863, 305] on icon "Video Player" at bounding box center [865, 308] width 32 height 32
click at [544, 308] on icon "Video Player" at bounding box center [548, 308] width 32 height 32
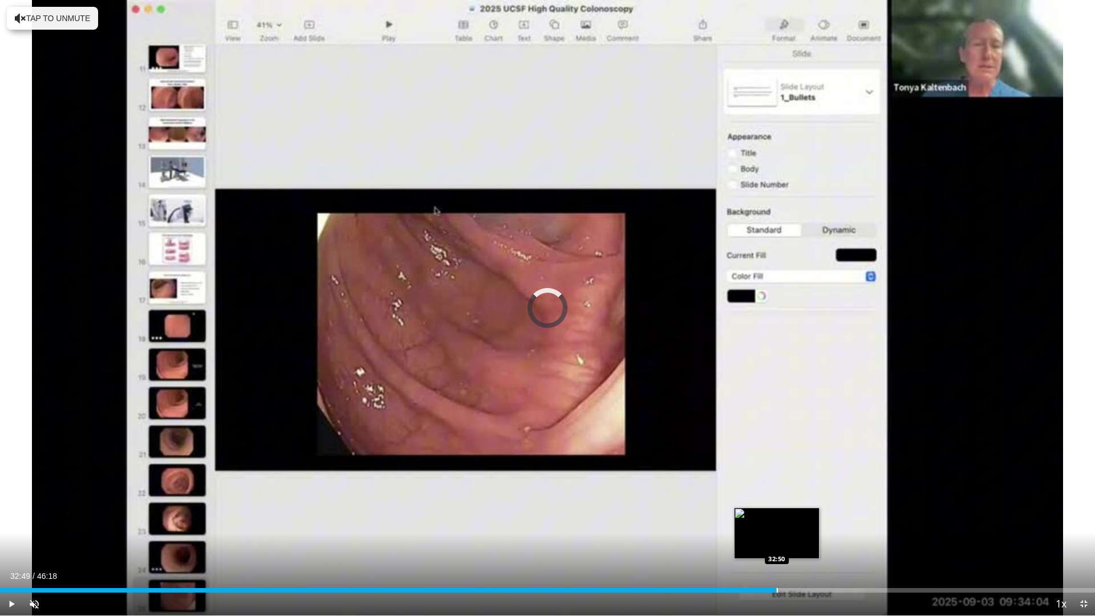
click at [776, 544] on div "Loaded : 67.20% 32:49 32:50" at bounding box center [547, 590] width 1095 height 5
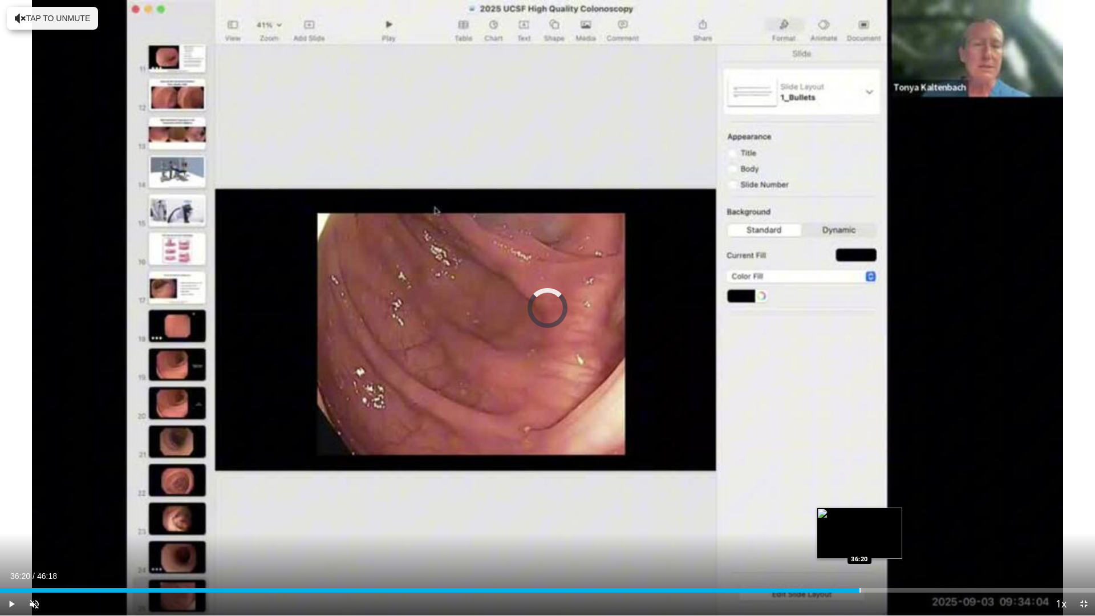
click at [859, 544] on div "Loaded : 71.62% 36:20 36:20" at bounding box center [547, 587] width 1095 height 11
click at [1081, 544] on span "Video Player" at bounding box center [1083, 604] width 23 height 23
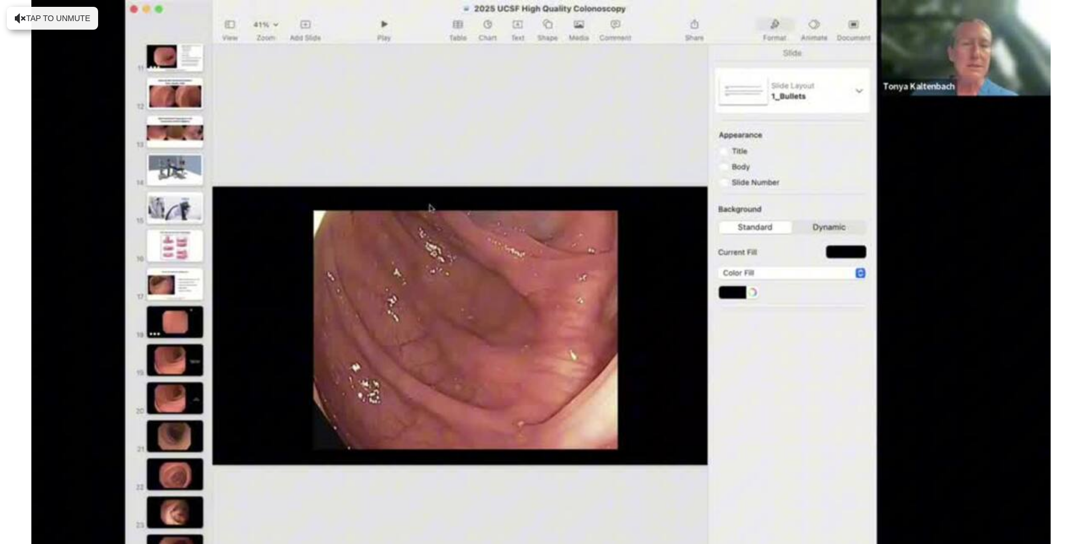
scroll to position [342, 0]
